Goal: Task Accomplishment & Management: Use online tool/utility

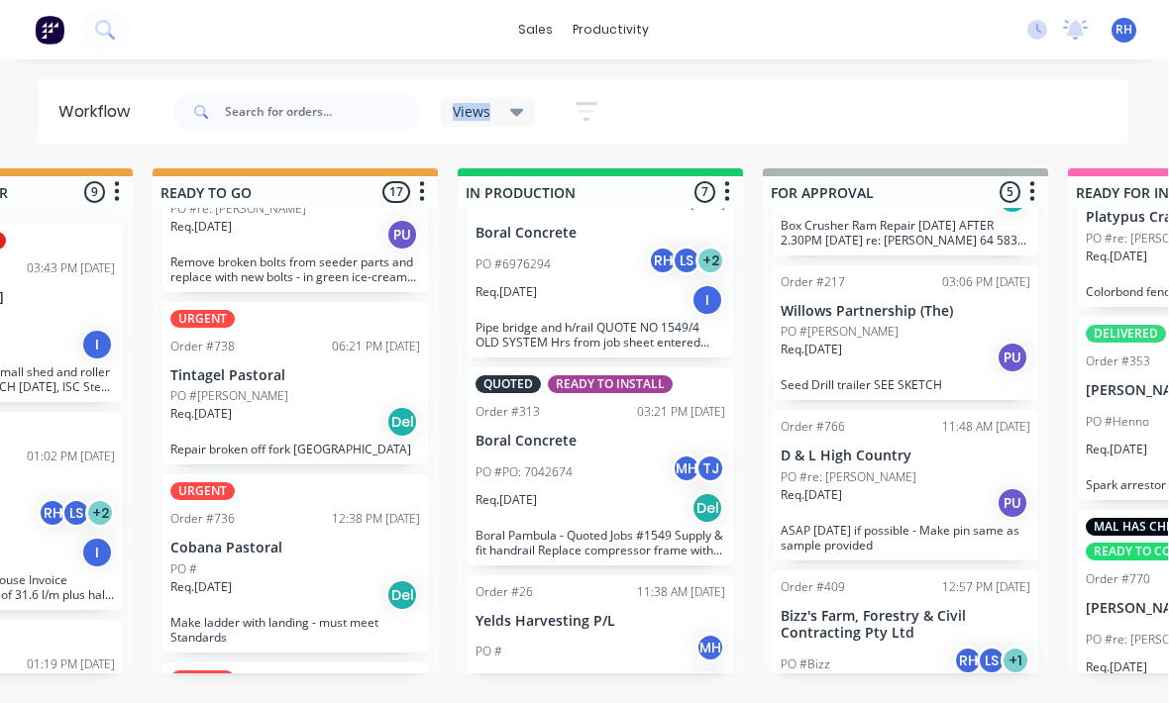
scroll to position [125, 0]
click at [332, 407] on div "Req. [DATE] Del" at bounding box center [296, 424] width 250 height 34
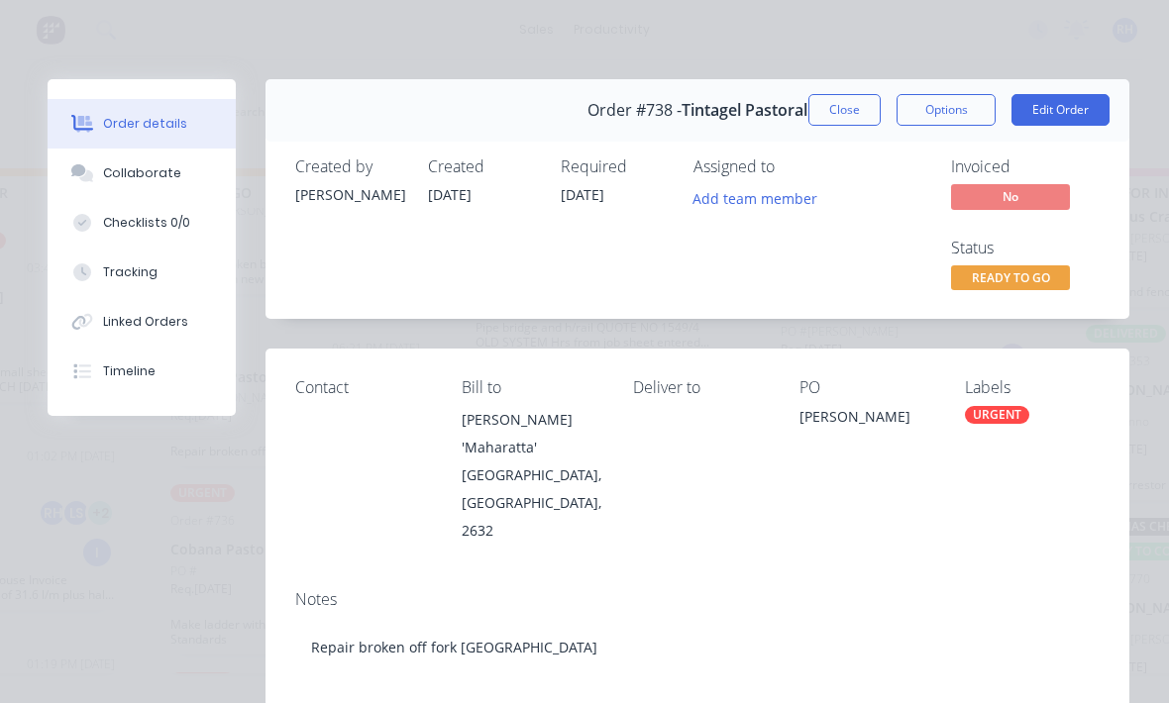
click at [108, 269] on div "Tracking" at bounding box center [130, 272] width 54 height 18
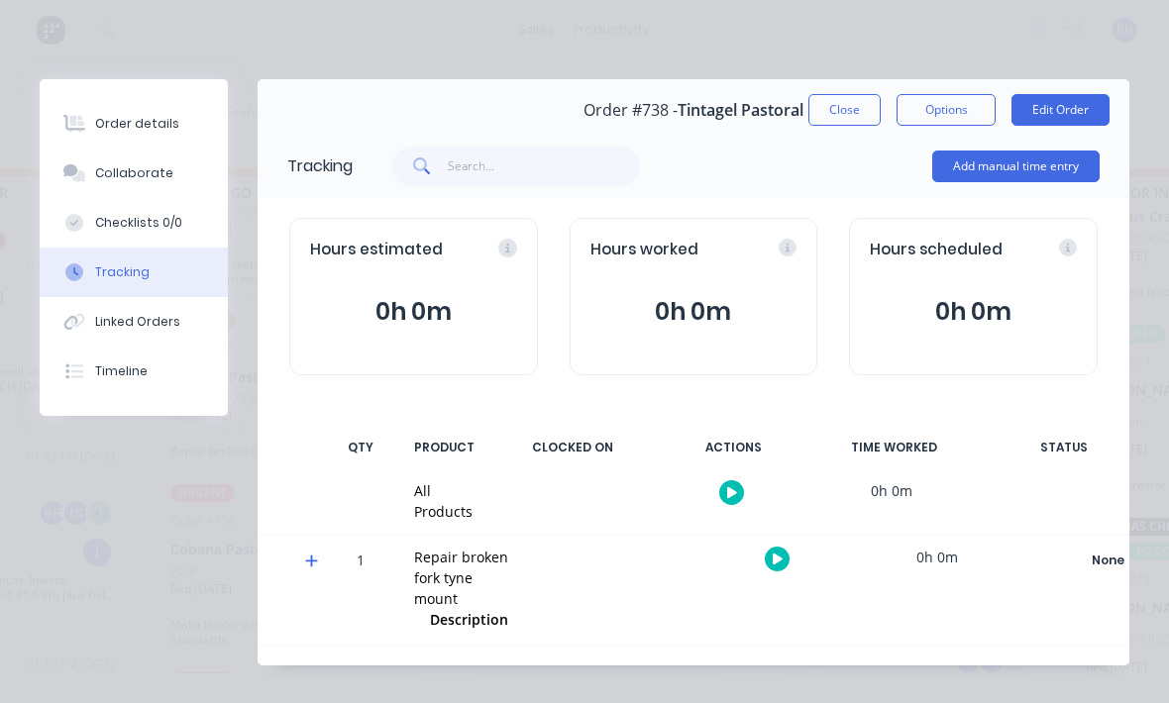
click at [1037, 163] on button "Add manual time entry" at bounding box center [1015, 167] width 167 height 32
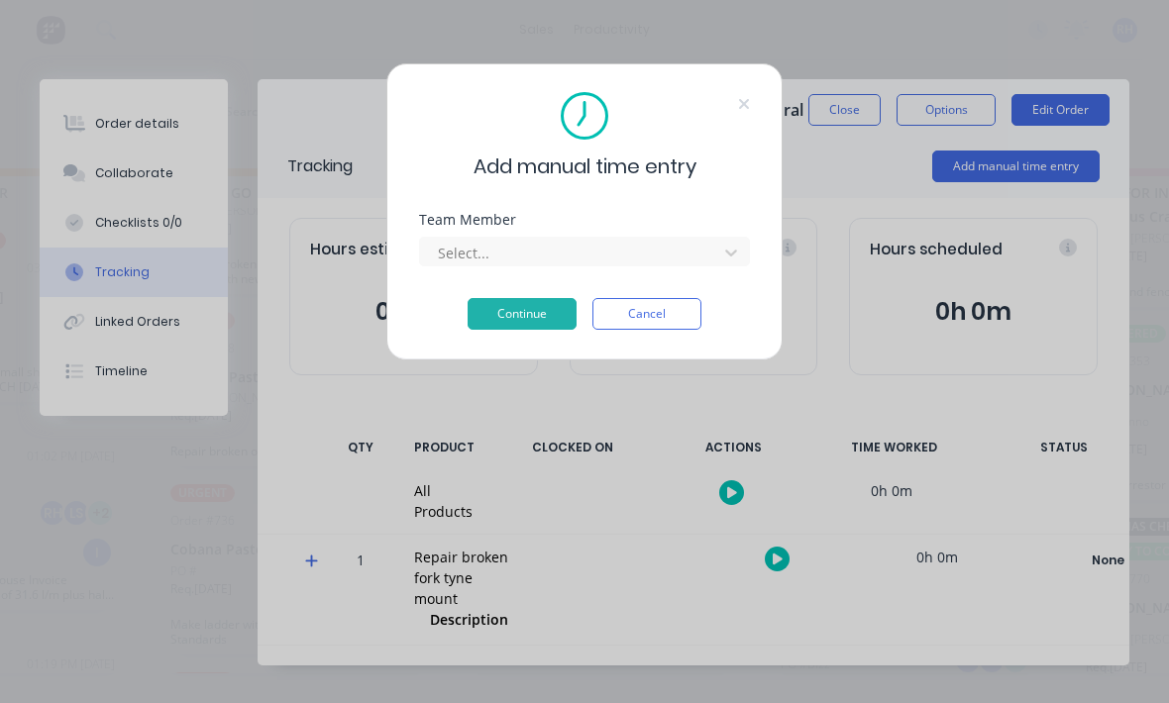
click at [742, 236] on div "Select..." at bounding box center [584, 249] width 331 height 35
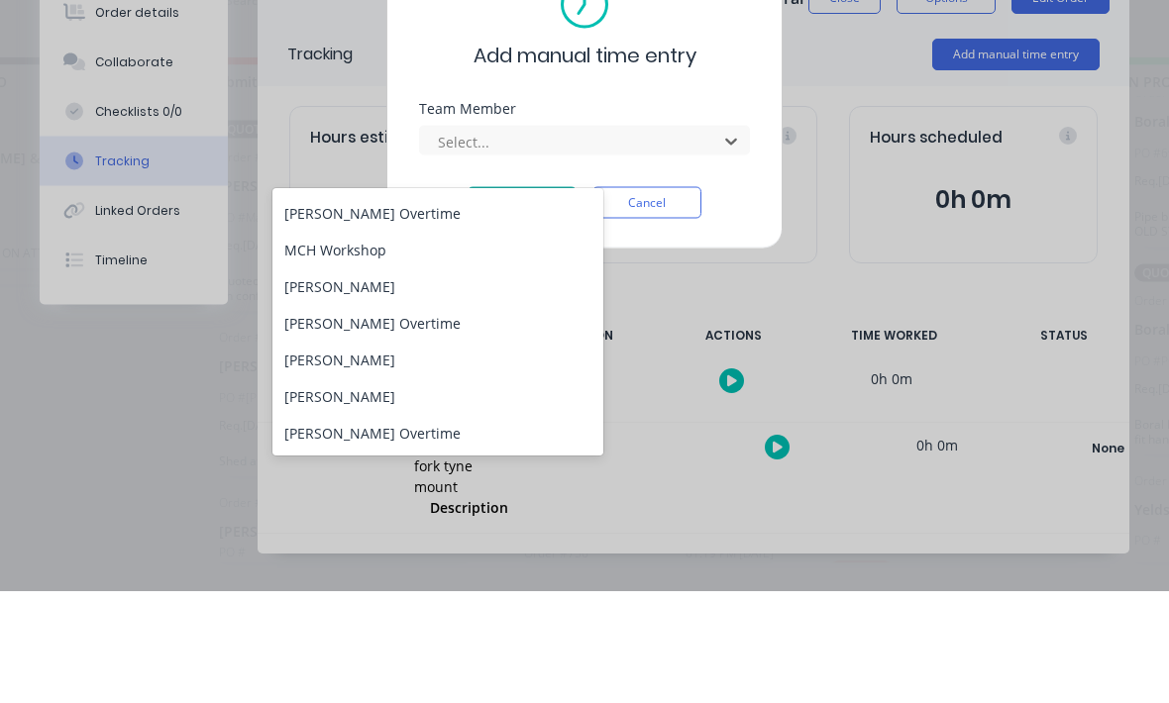
scroll to position [254, 0]
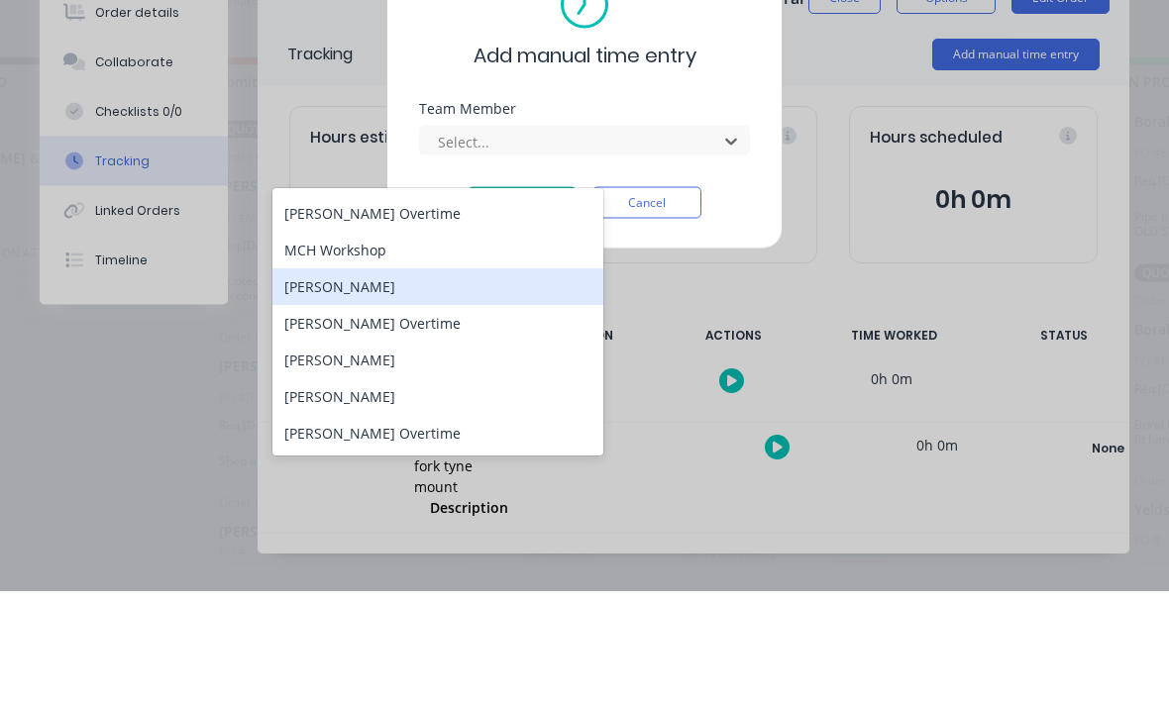
click at [461, 380] on div "[PERSON_NAME]" at bounding box center [437, 398] width 331 height 37
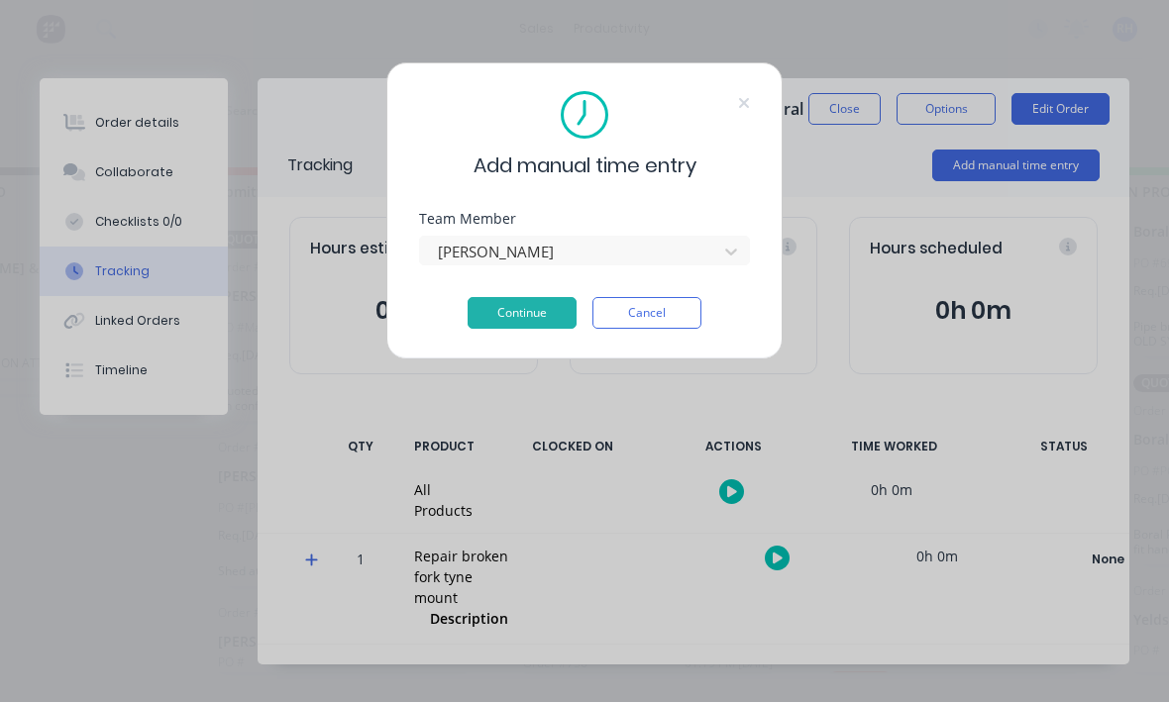
click at [525, 302] on button "Continue" at bounding box center [522, 314] width 109 height 32
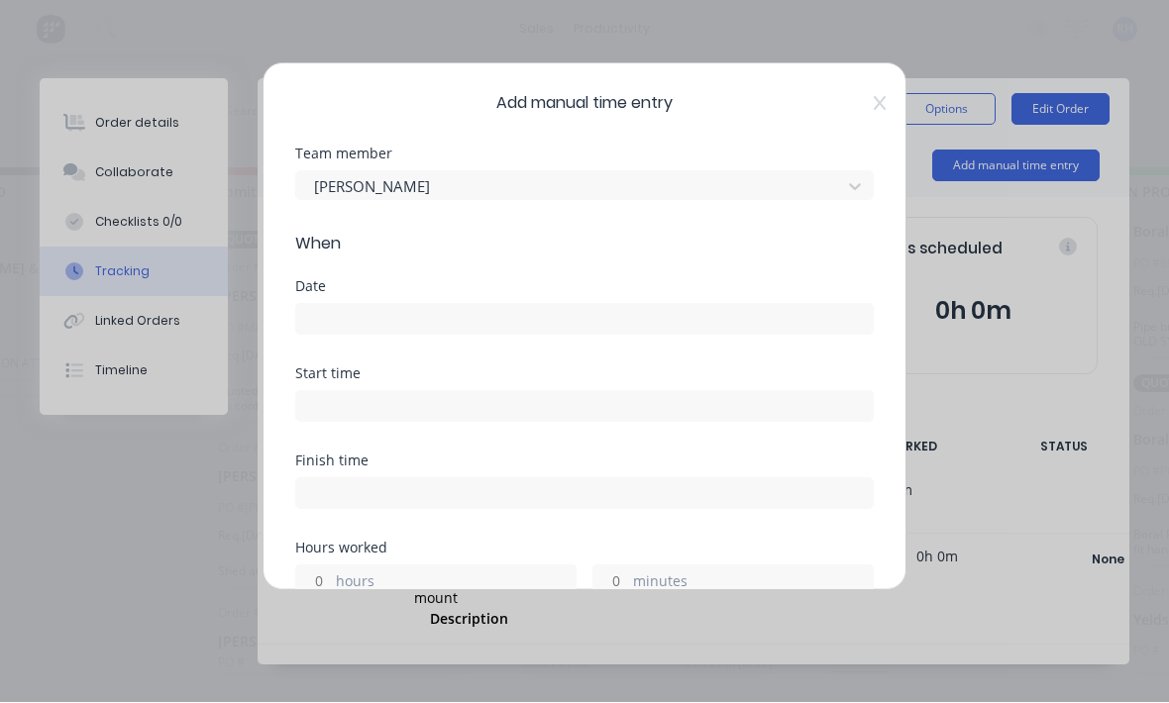
click at [550, 324] on input at bounding box center [584, 320] width 577 height 30
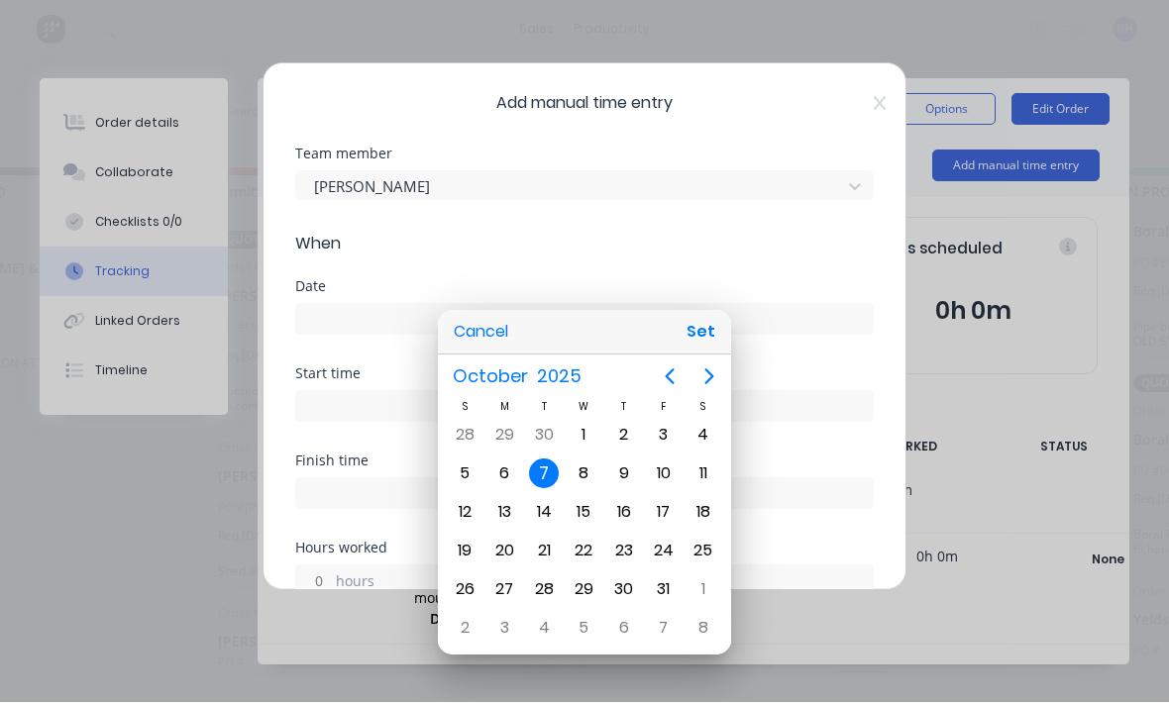
click at [698, 335] on button "Set" at bounding box center [701, 333] width 45 height 36
type input "[DATE]"
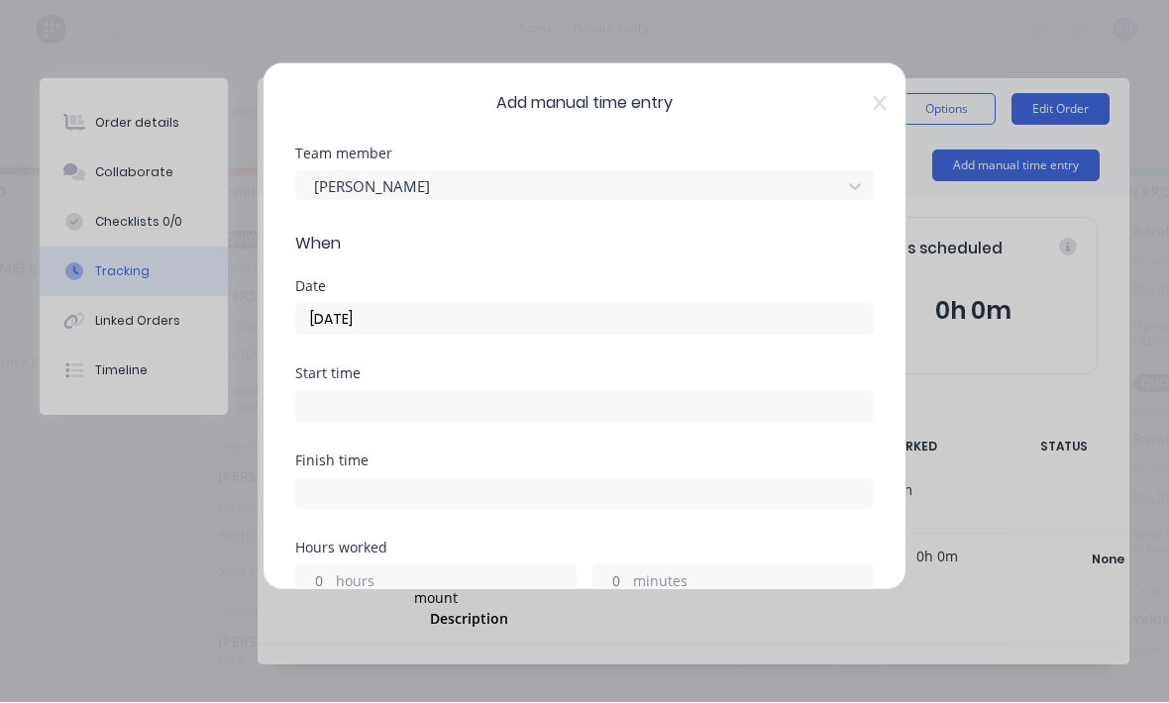
click at [519, 410] on input at bounding box center [584, 407] width 577 height 30
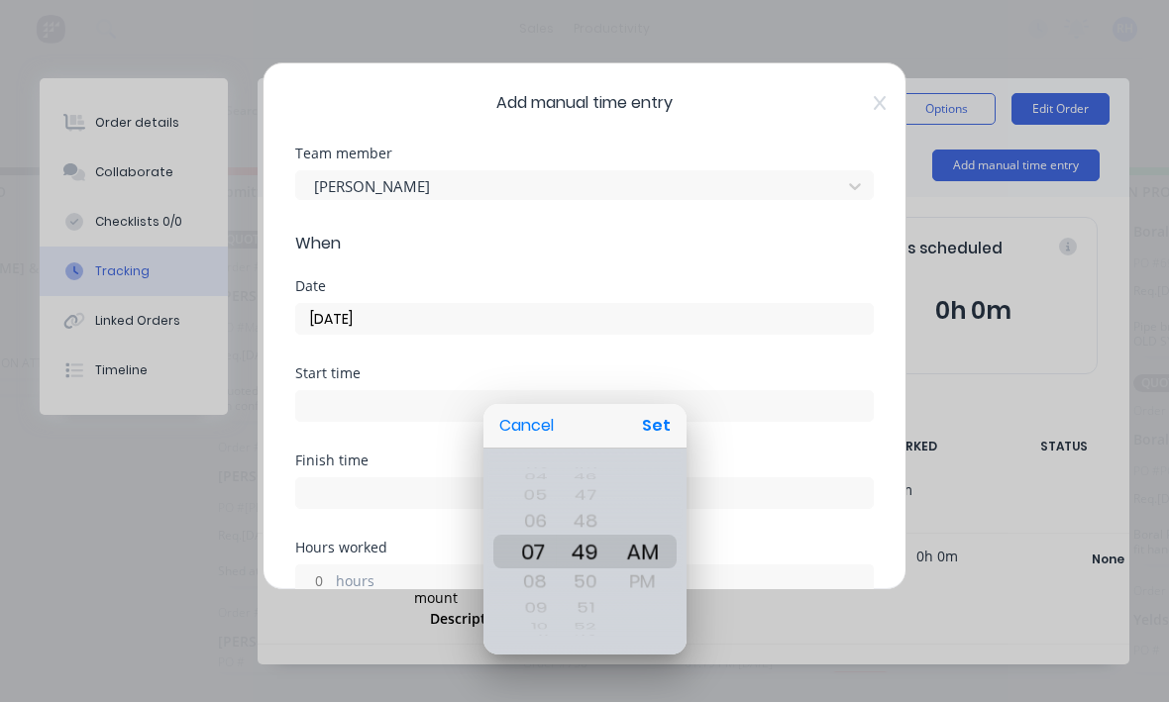
click at [660, 434] on button "Set" at bounding box center [656, 427] width 45 height 36
type input "07:49 AM"
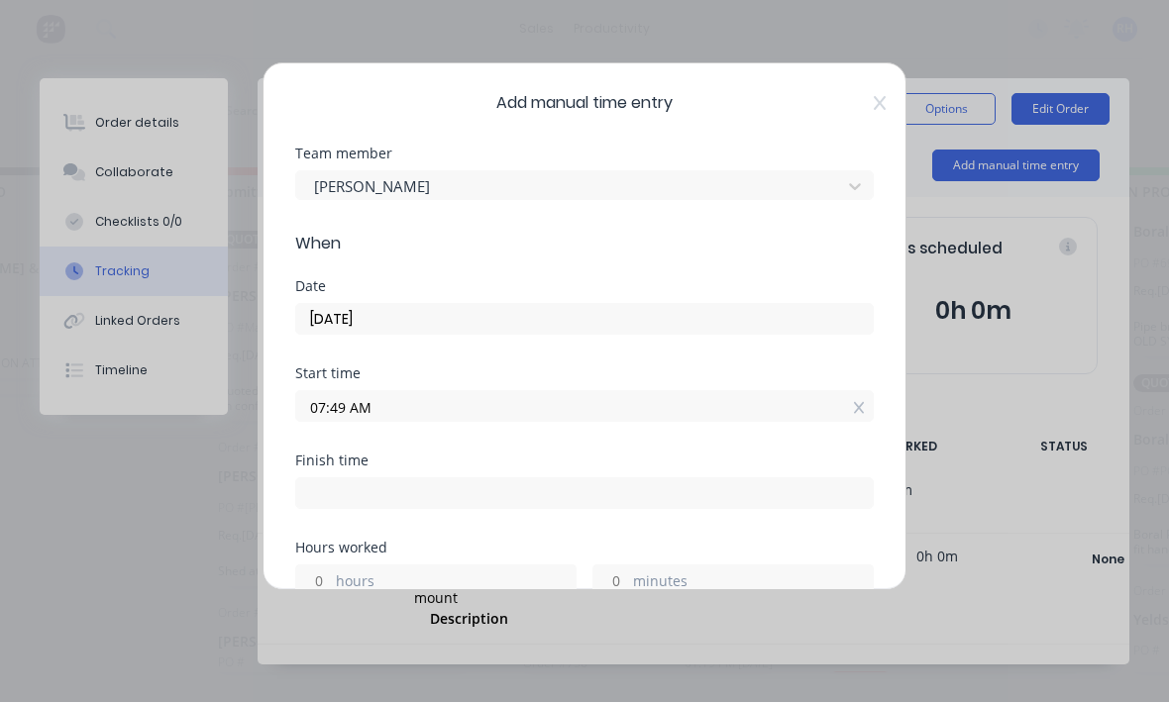
click at [518, 498] on input at bounding box center [584, 494] width 577 height 30
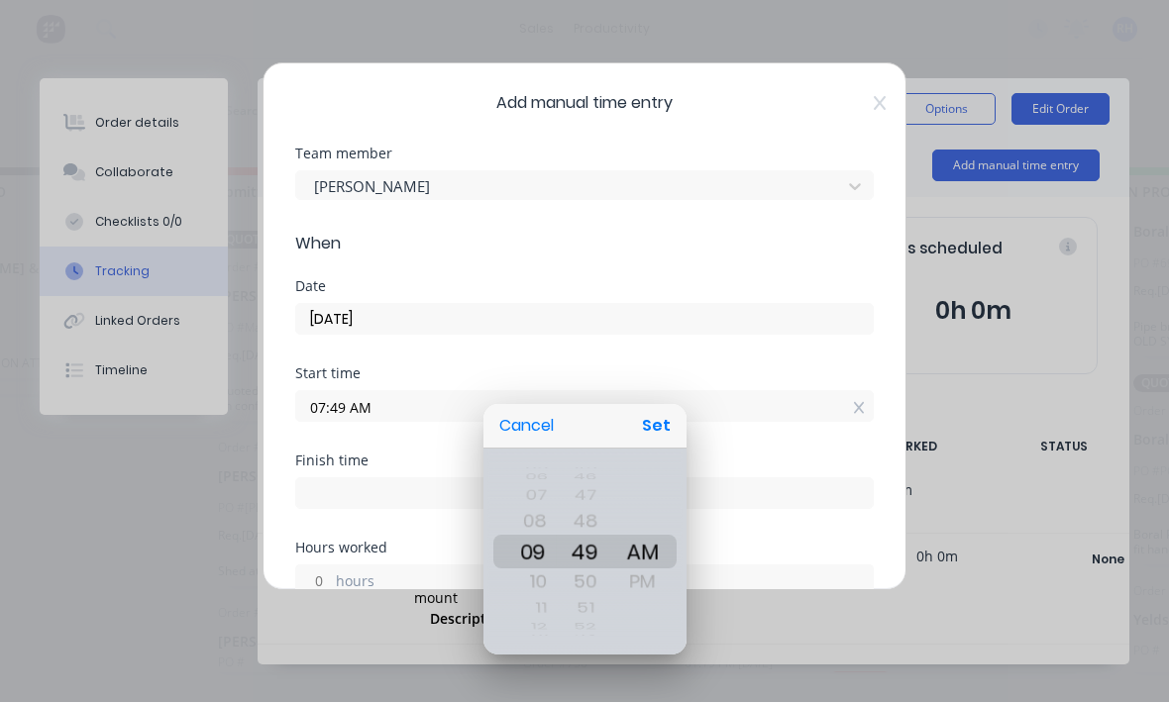
click at [646, 329] on div at bounding box center [585, 352] width 1486 height 1020
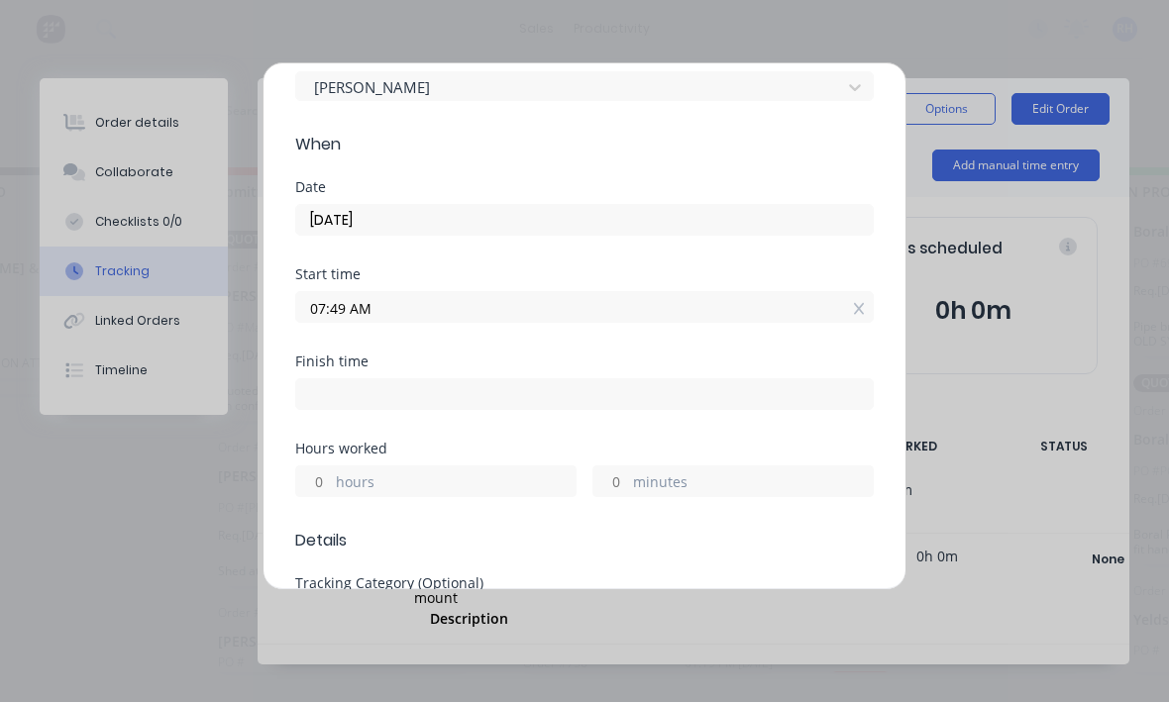
scroll to position [112, 0]
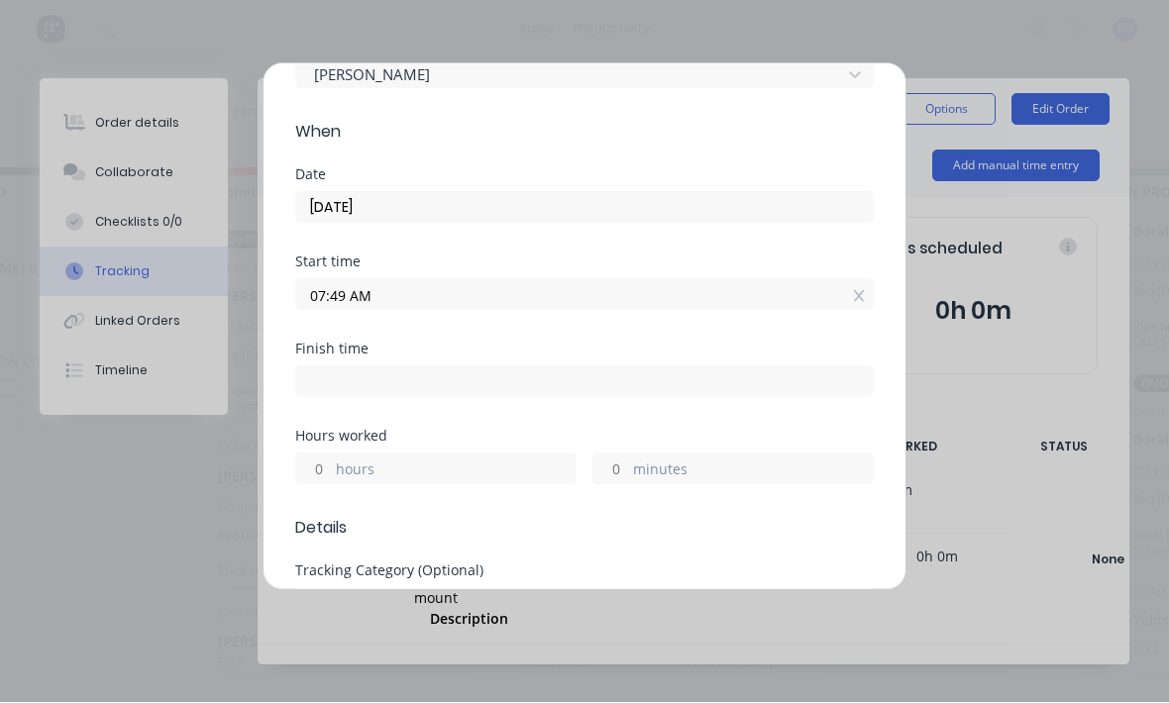
click at [386, 467] on label "hours" at bounding box center [456, 472] width 240 height 25
click at [331, 467] on input "hours" at bounding box center [313, 470] width 35 height 30
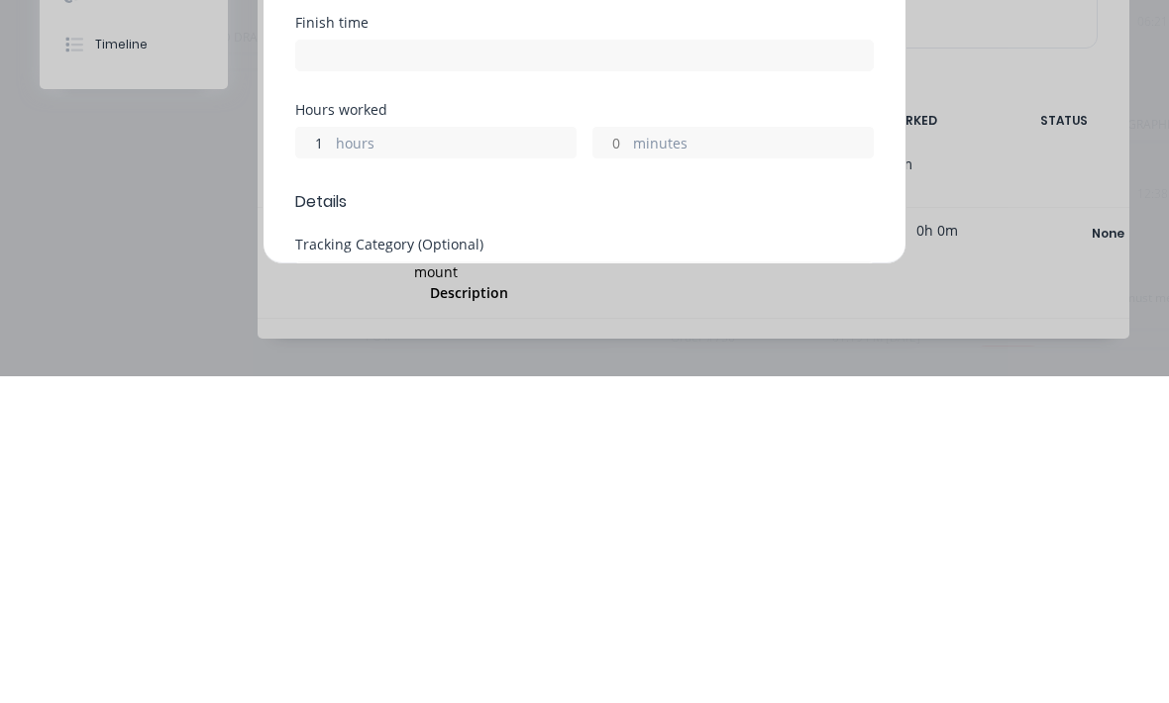
type input "1"
click at [563, 517] on span "Details" at bounding box center [584, 529] width 579 height 24
type input "08:49 AM"
type input "0"
type input "59"
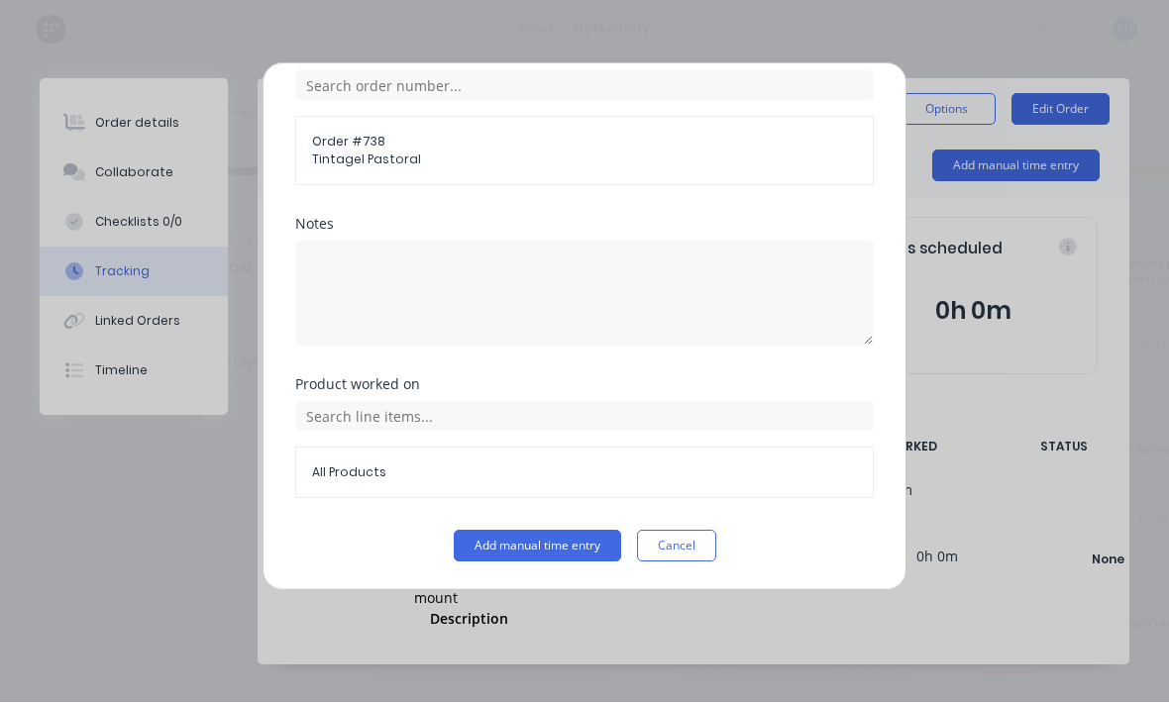
scroll to position [811, 0]
click at [580, 547] on button "Add manual time entry" at bounding box center [537, 547] width 167 height 32
